Goal: Task Accomplishment & Management: Use online tool/utility

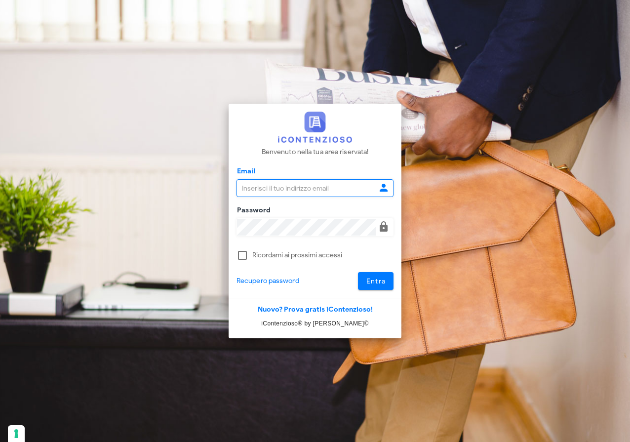
type input "raffaelesolarino@studiosolarino.it"
click at [383, 282] on span "Entra" at bounding box center [376, 281] width 20 height 8
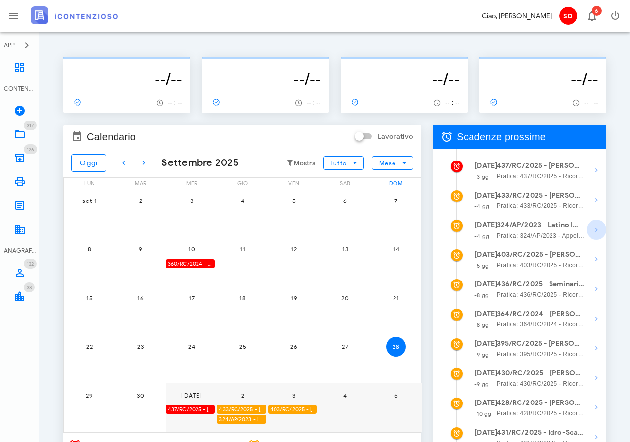
click at [594, 228] on icon "button" at bounding box center [596, 230] width 12 height 12
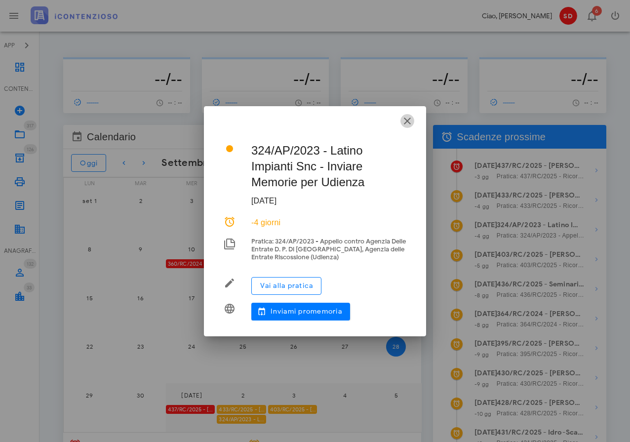
click at [408, 120] on icon "button" at bounding box center [407, 121] width 12 height 12
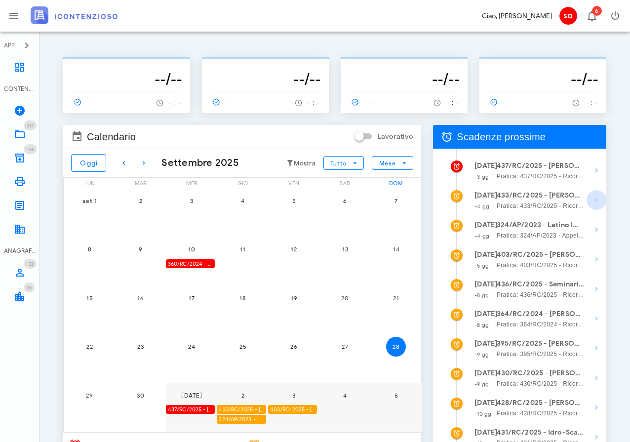
click at [598, 199] on icon "button" at bounding box center [596, 200] width 12 height 12
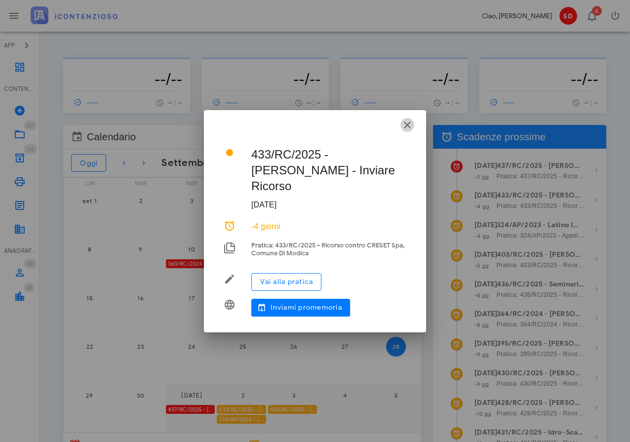
click at [408, 122] on icon "button" at bounding box center [407, 125] width 12 height 12
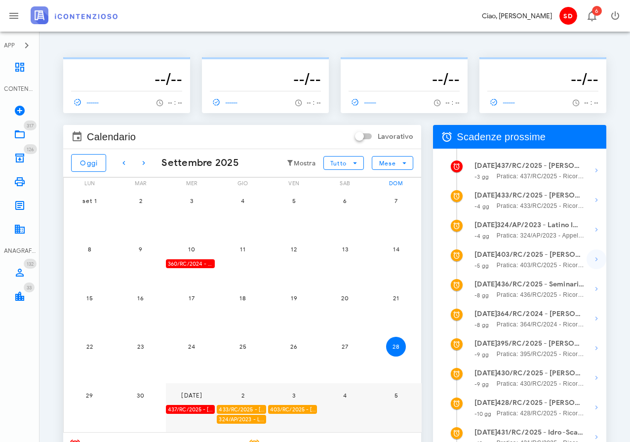
click at [593, 259] on icon "button" at bounding box center [596, 259] width 12 height 12
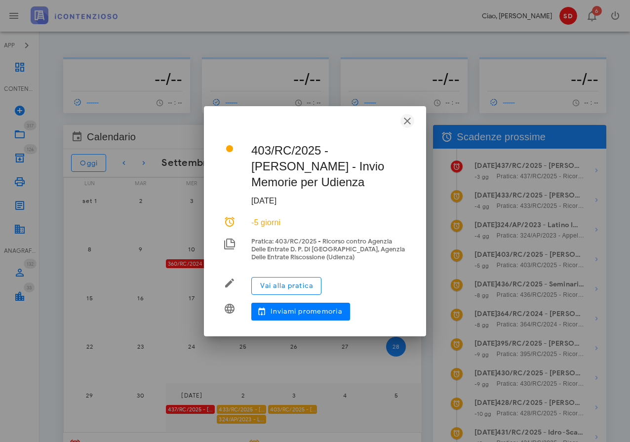
click at [407, 121] on icon "button" at bounding box center [407, 121] width 12 height 12
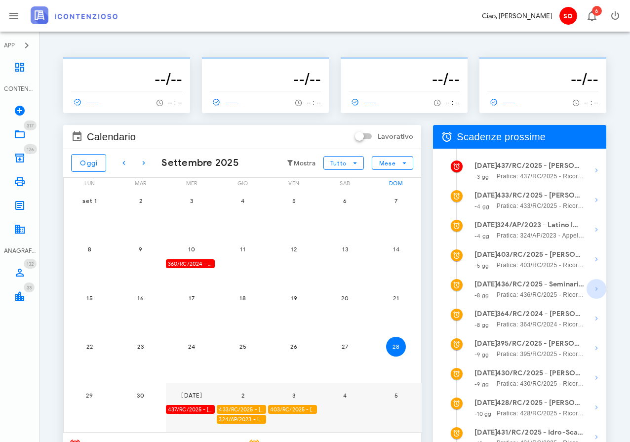
click at [595, 289] on icon "button" at bounding box center [596, 289] width 12 height 12
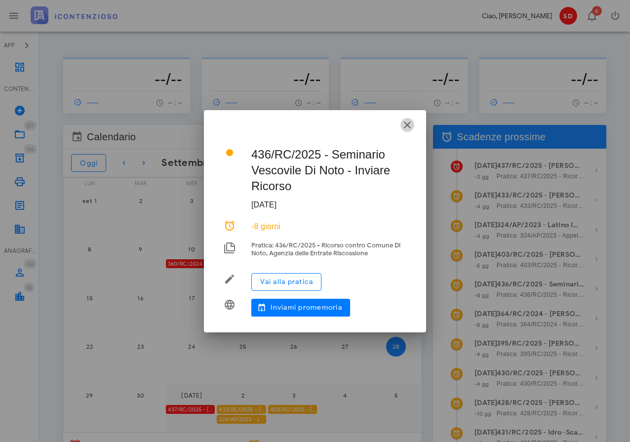
click at [406, 123] on icon "button" at bounding box center [407, 125] width 12 height 12
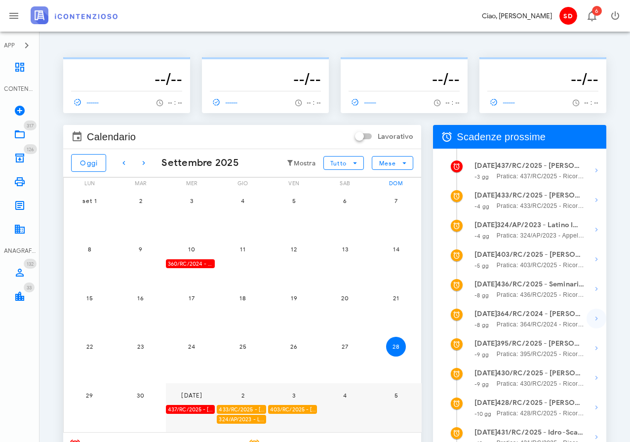
click at [594, 320] on icon "button" at bounding box center [596, 318] width 12 height 12
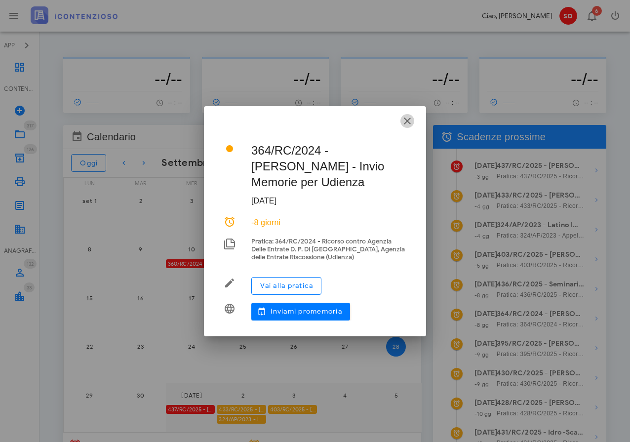
click at [406, 127] on icon "button" at bounding box center [407, 121] width 12 height 12
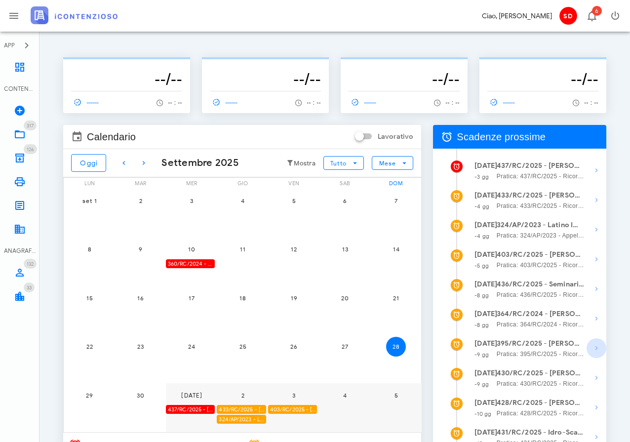
click at [594, 347] on icon "button" at bounding box center [596, 348] width 12 height 12
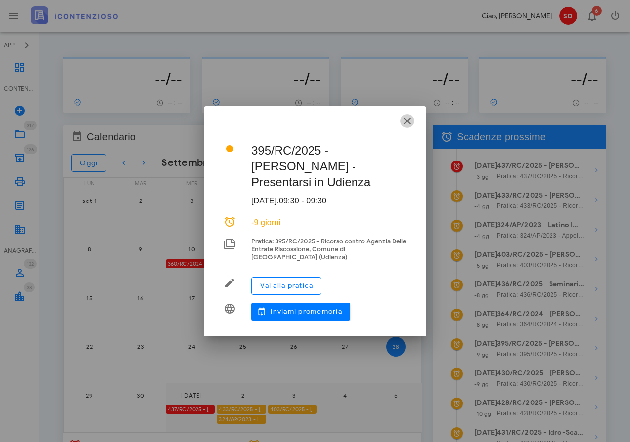
click at [407, 120] on icon "button" at bounding box center [407, 121] width 12 height 12
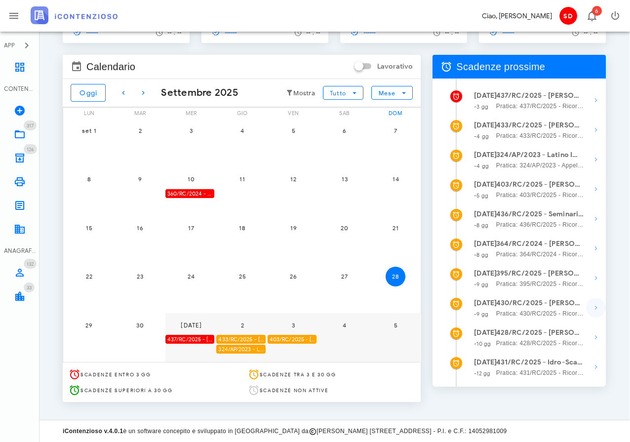
scroll to position [72, 1]
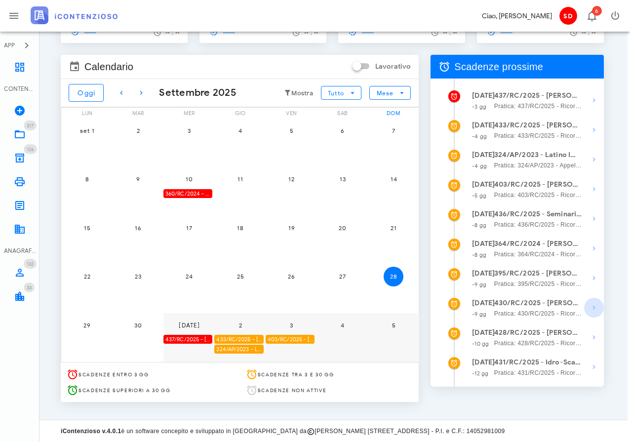
click at [595, 310] on icon "button" at bounding box center [594, 308] width 12 height 12
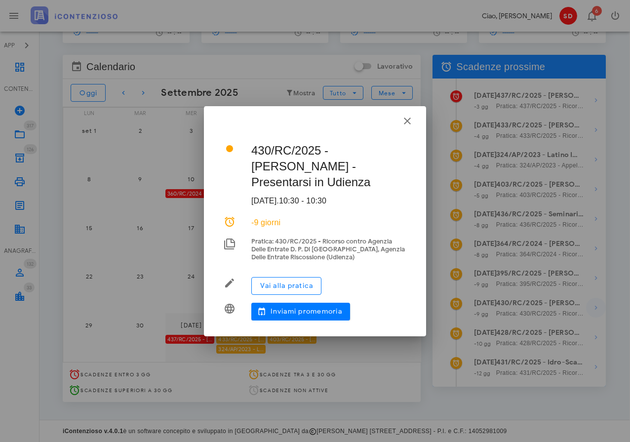
scroll to position [70, 0]
click at [404, 127] on icon "button" at bounding box center [407, 121] width 12 height 12
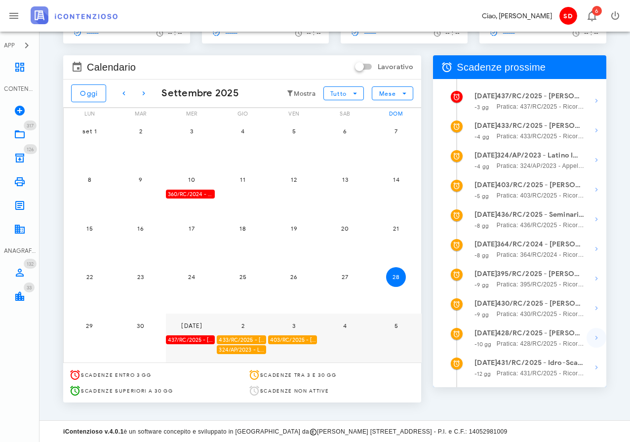
click at [594, 339] on icon "button" at bounding box center [596, 338] width 12 height 12
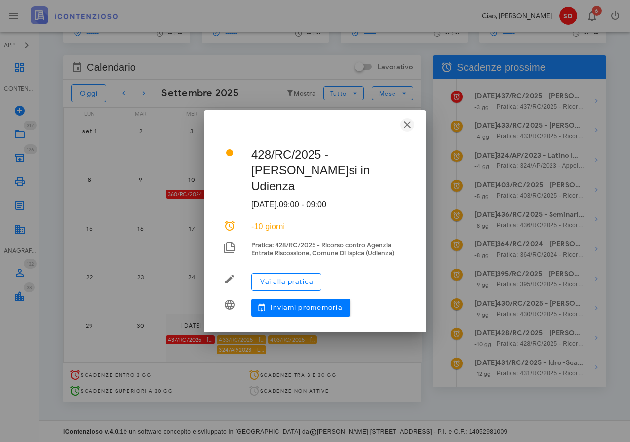
click at [407, 125] on icon "button" at bounding box center [407, 125] width 12 height 12
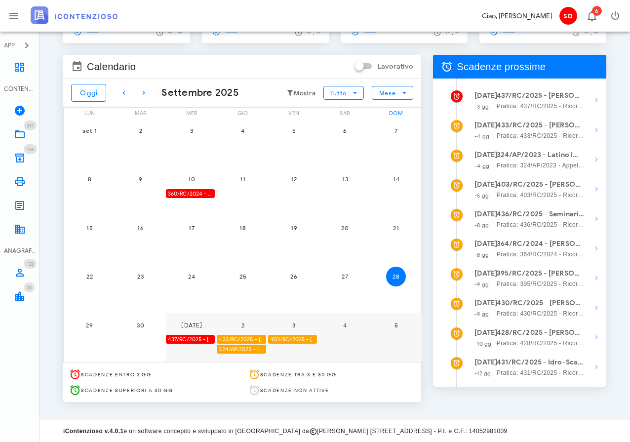
scroll to position [72, 0]
click at [596, 338] on icon "button" at bounding box center [596, 337] width 12 height 12
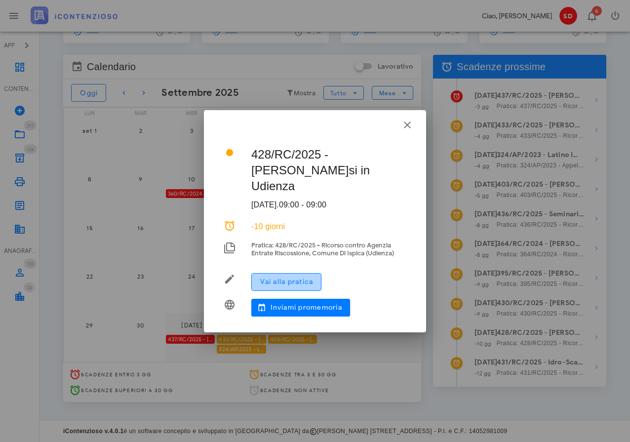
click at [297, 282] on span "Vai alla pratica" at bounding box center [286, 281] width 53 height 8
